Goal: Task Accomplishment & Management: Complete application form

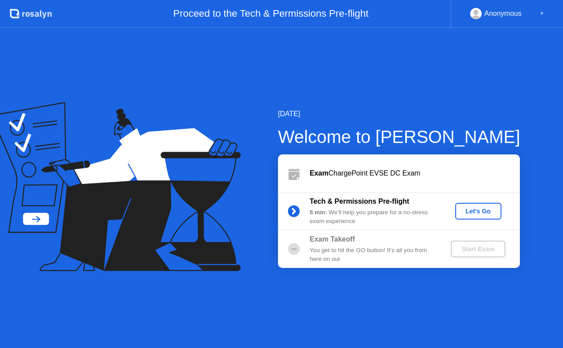
click at [472, 215] on div "Let's Go" at bounding box center [478, 211] width 39 height 7
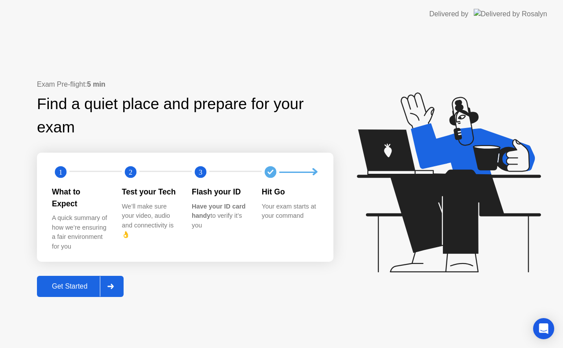
click at [105, 278] on div at bounding box center [110, 286] width 21 height 20
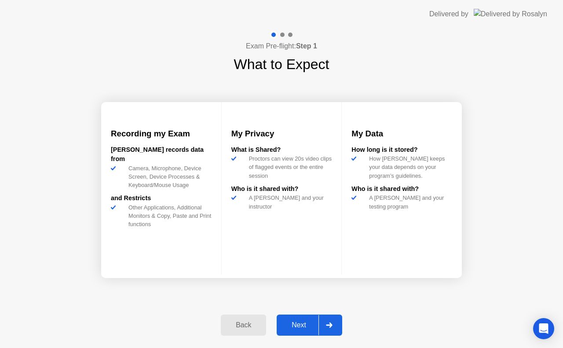
click at [303, 329] on div "Next" at bounding box center [298, 325] width 39 height 8
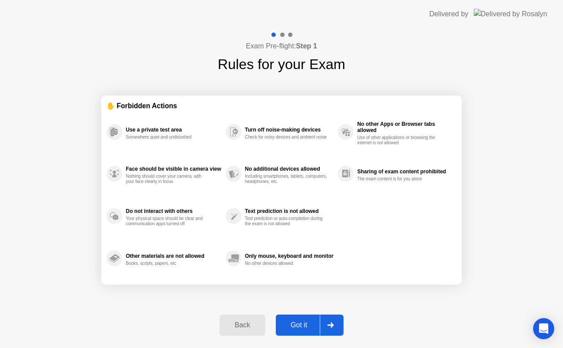
click at [303, 326] on div "Got it" at bounding box center [298, 325] width 41 height 8
select select "Available cameras"
select select "Available speakers"
select select "Available microphones"
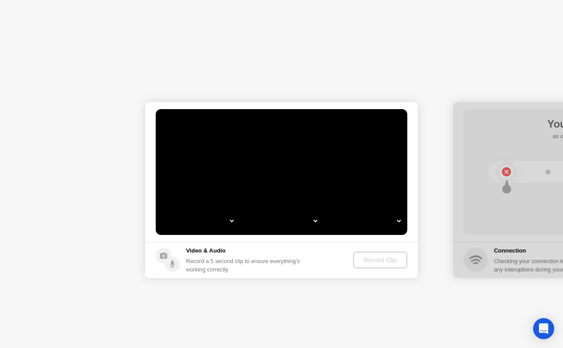
select select "**********"
select select "*******"
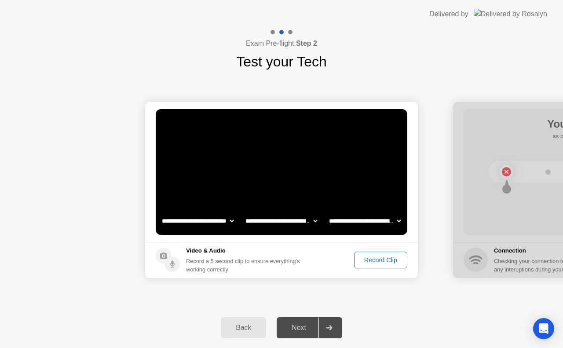
click at [364, 262] on div "Record Clip" at bounding box center [380, 259] width 47 height 7
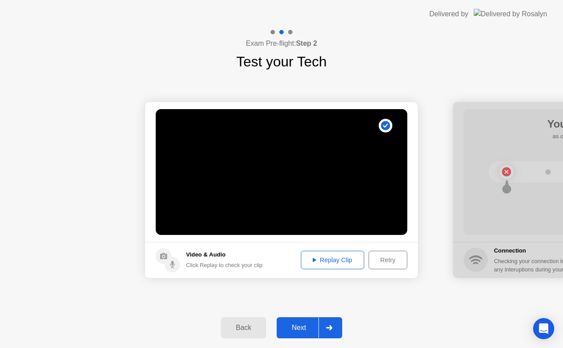
click at [297, 329] on div "Next" at bounding box center [298, 328] width 39 height 8
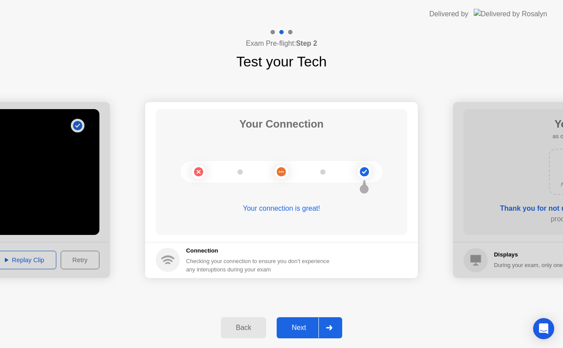
click at [305, 324] on div "Next" at bounding box center [298, 328] width 39 height 8
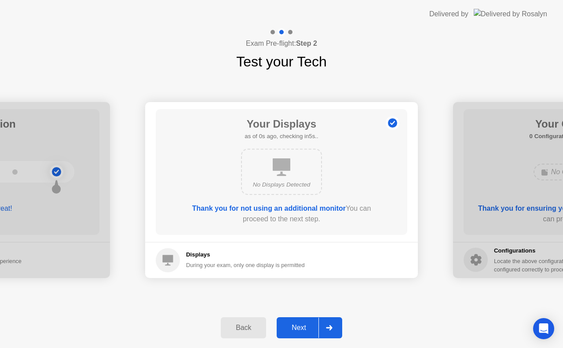
click at [308, 330] on div "Next" at bounding box center [298, 328] width 39 height 8
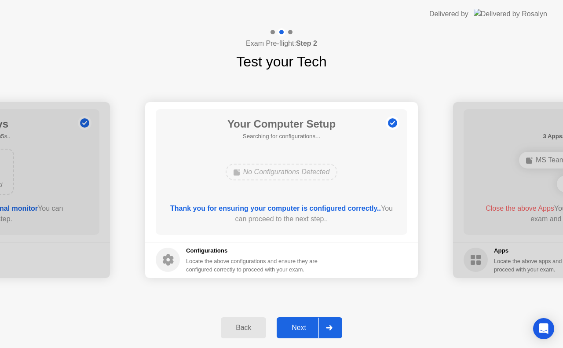
click at [308, 330] on div "Next" at bounding box center [298, 328] width 39 height 8
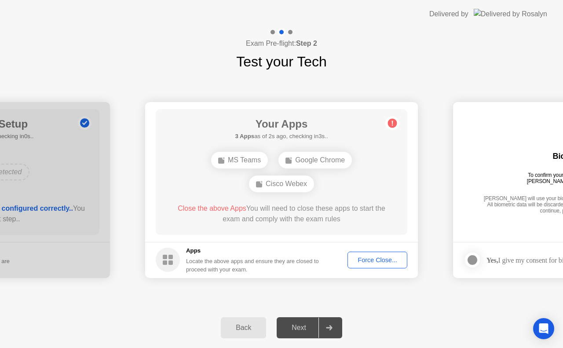
click at [379, 263] on div "Force Close..." at bounding box center [378, 259] width 54 height 7
click at [373, 258] on div "Force Close..." at bounding box center [378, 259] width 54 height 7
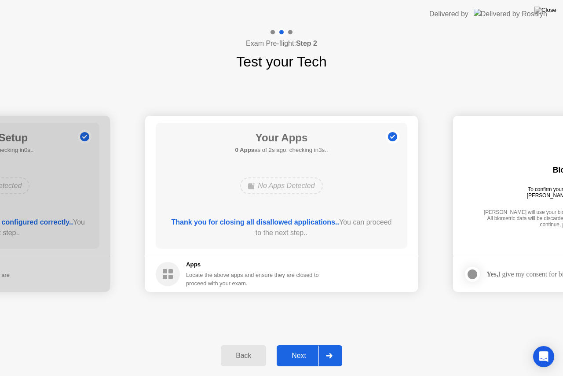
click at [304, 348] on div "Next" at bounding box center [298, 356] width 39 height 8
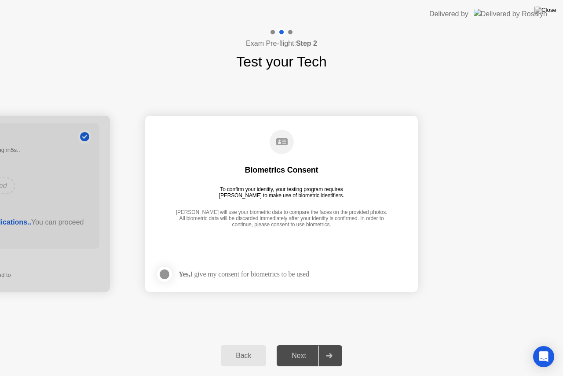
click at [174, 275] on label at bounding box center [167, 274] width 23 height 18
click at [306, 348] on div "Next" at bounding box center [298, 356] width 39 height 8
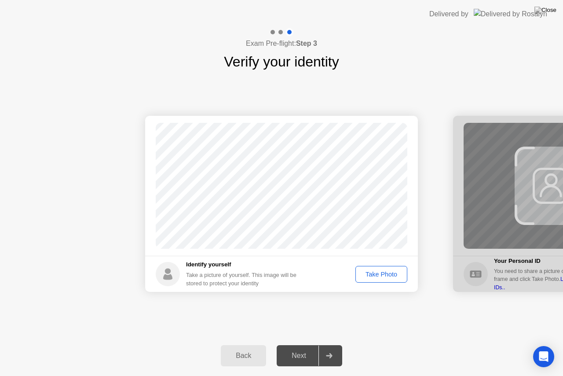
click at [386, 275] on div "Take Photo" at bounding box center [382, 274] width 46 height 7
click at [305, 348] on div "Next" at bounding box center [298, 356] width 39 height 8
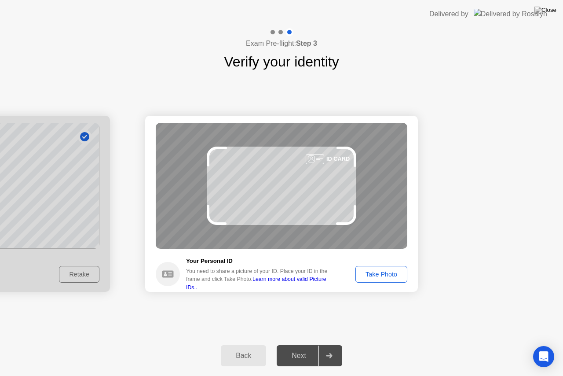
click at [389, 273] on div "Take Photo" at bounding box center [382, 274] width 46 height 7
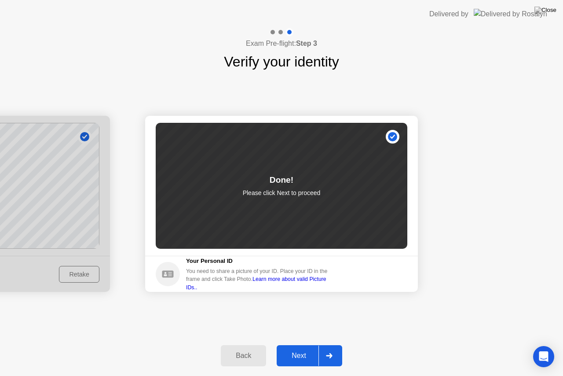
click at [308, 347] on button "Next" at bounding box center [310, 355] width 66 height 21
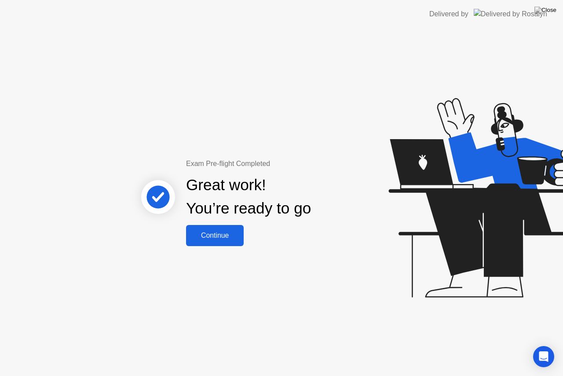
click at [239, 239] on div "Continue" at bounding box center [215, 235] width 52 height 8
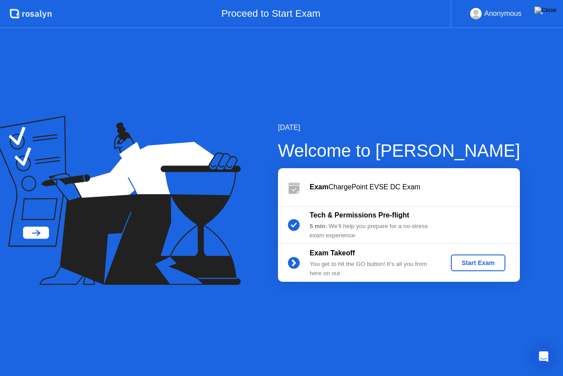
click at [479, 259] on div "Start Exam" at bounding box center [477, 262] width 47 height 7
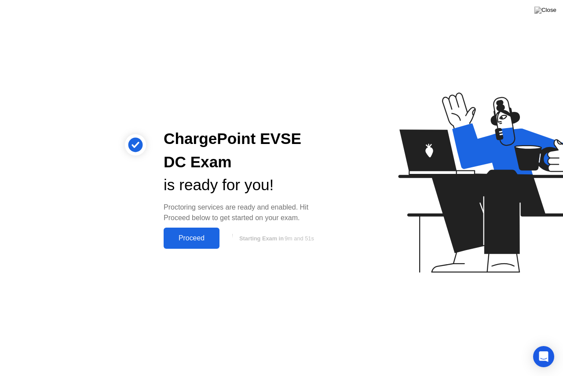
click at [201, 236] on div "Proceed" at bounding box center [191, 238] width 51 height 8
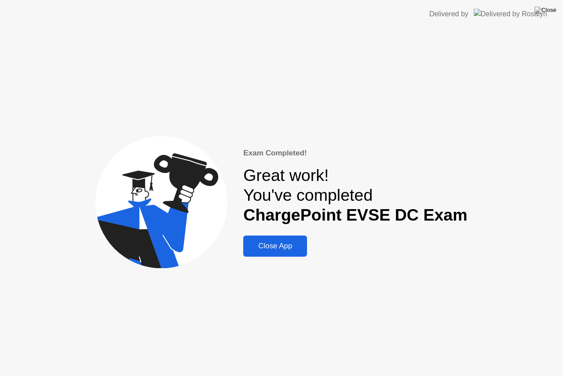
click at [299, 250] on div "Close App" at bounding box center [275, 246] width 59 height 9
